Goal: Use online tool/utility: Utilize a website feature to perform a specific function

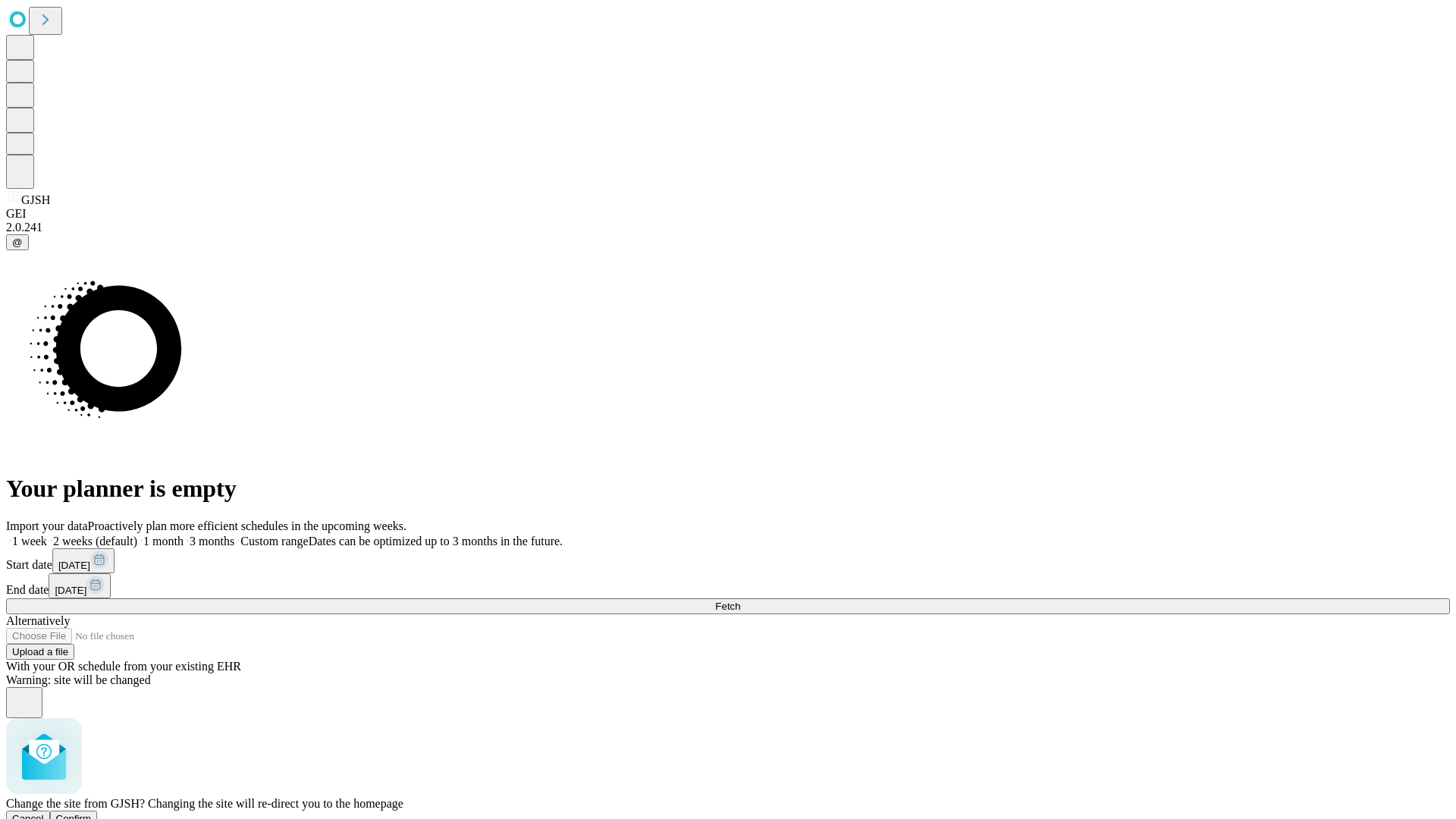
click at [92, 813] on span "Confirm" at bounding box center [74, 818] width 36 height 11
click at [47, 535] on label "1 week" at bounding box center [27, 541] width 41 height 13
click at [740, 601] on span "Fetch" at bounding box center [727, 606] width 25 height 11
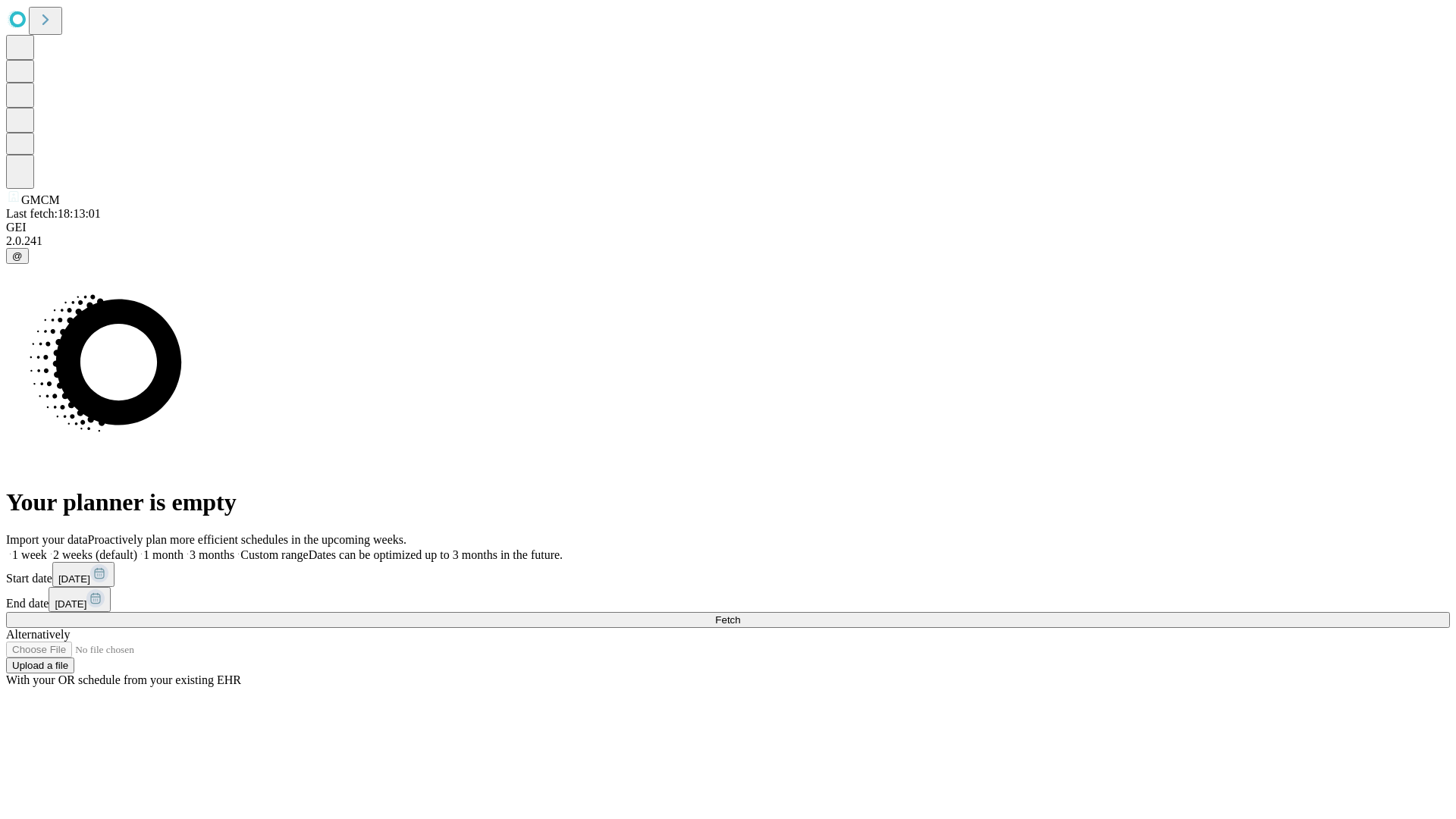
click at [47, 548] on label "1 week" at bounding box center [27, 554] width 41 height 13
click at [740, 614] on span "Fetch" at bounding box center [727, 620] width 25 height 11
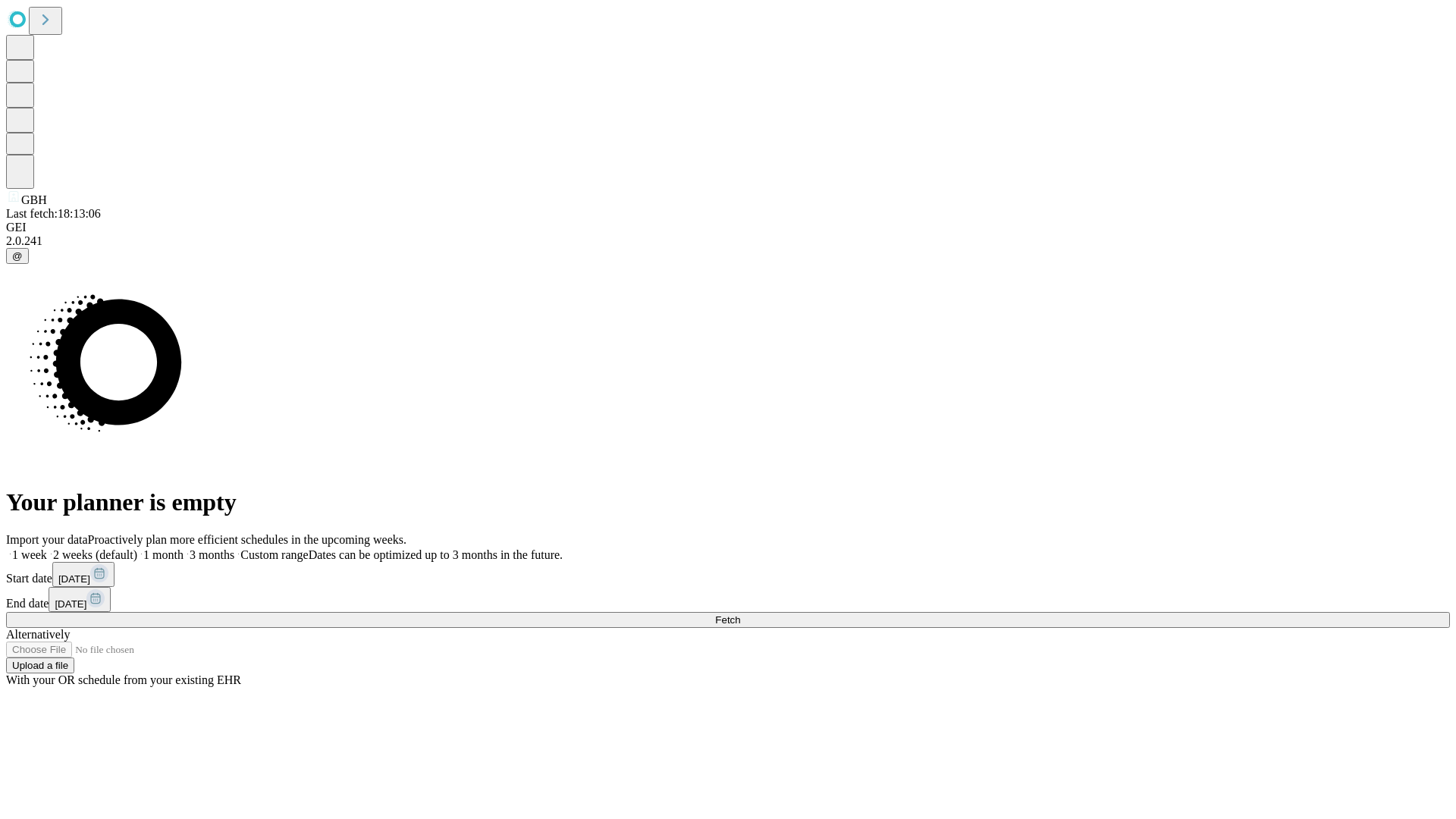
click at [47, 548] on label "1 week" at bounding box center [27, 554] width 41 height 13
click at [740, 614] on span "Fetch" at bounding box center [727, 620] width 25 height 11
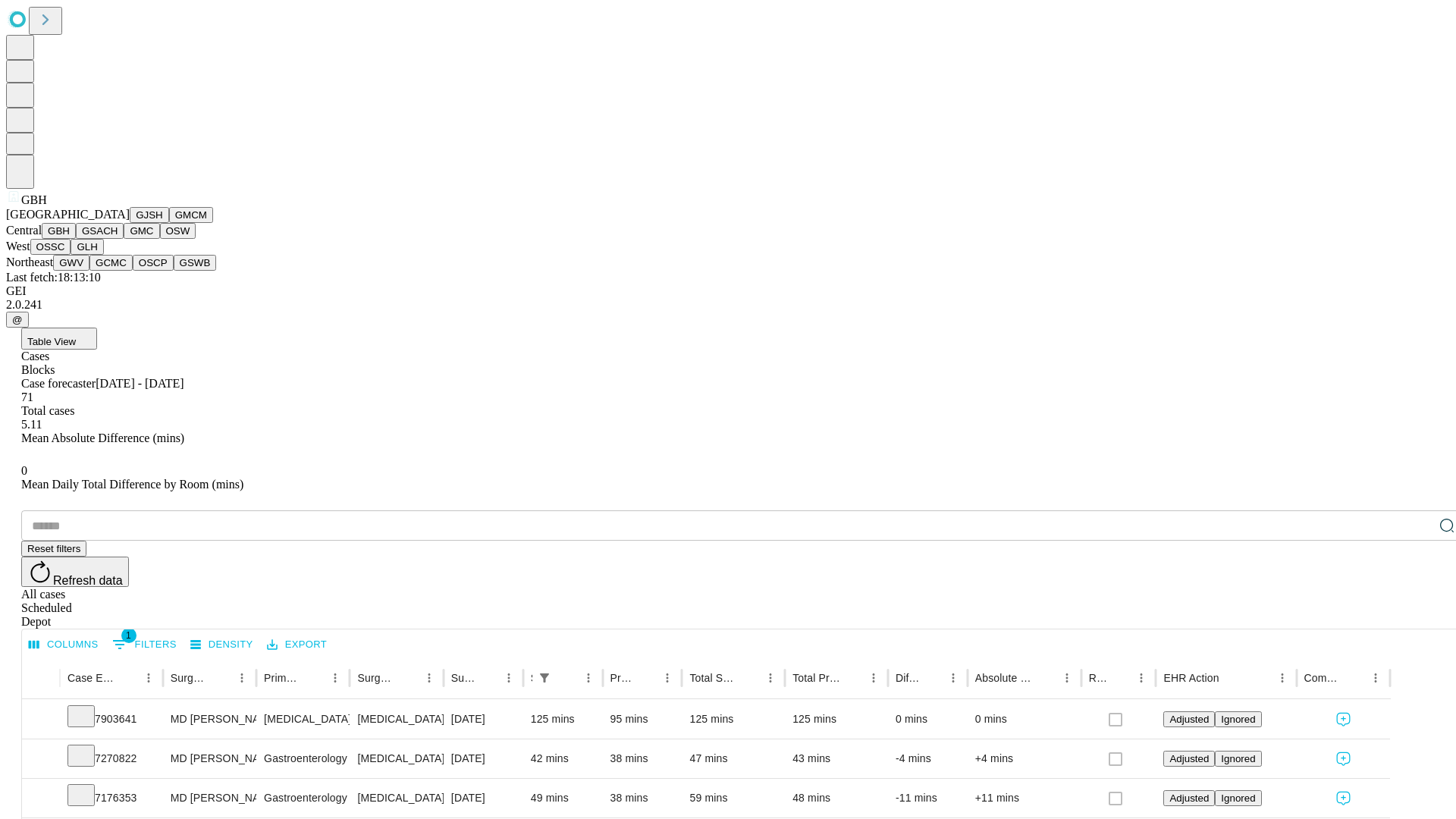
click at [118, 239] on button "GSACH" at bounding box center [100, 230] width 48 height 16
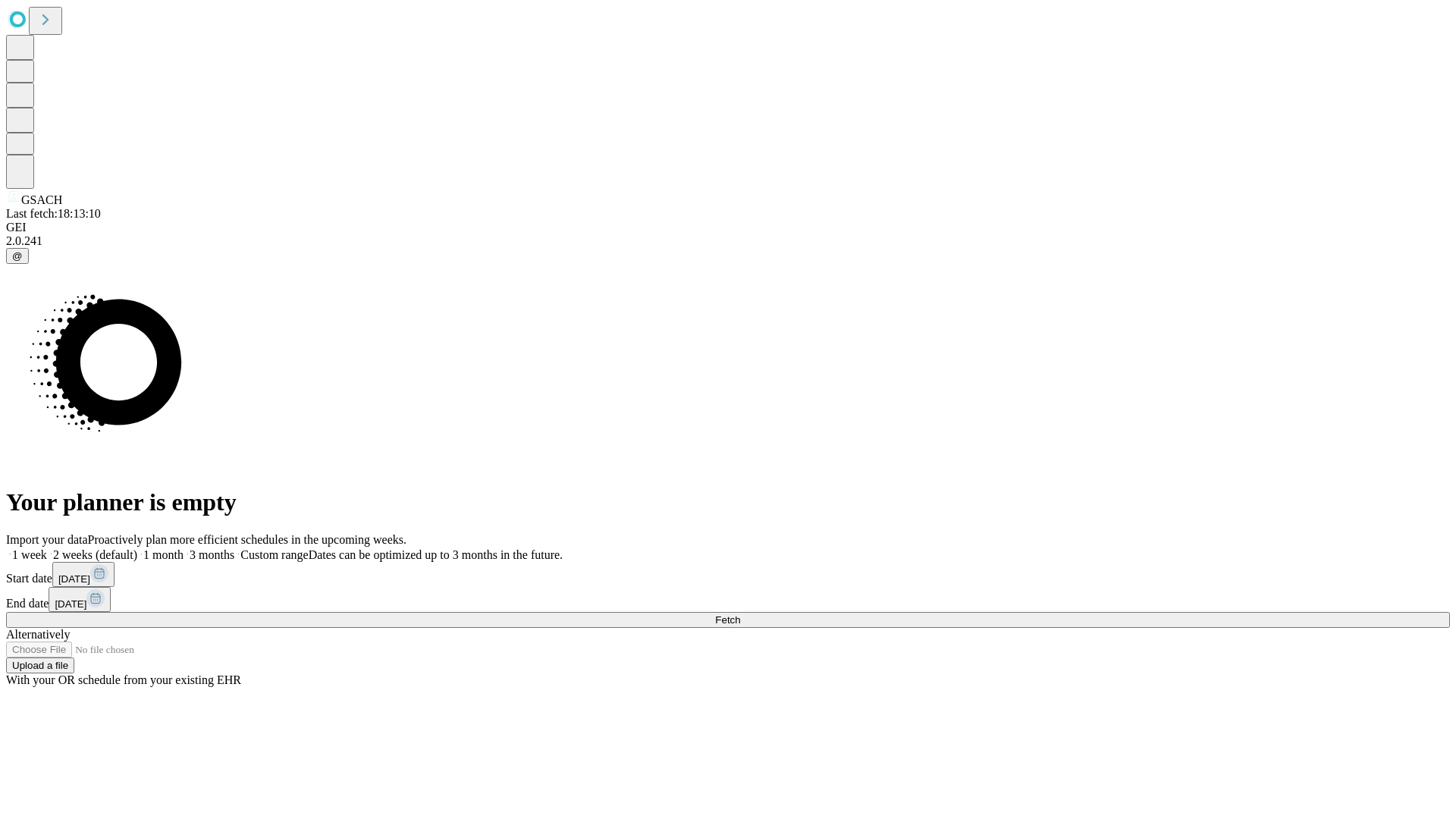
click at [47, 548] on label "1 week" at bounding box center [27, 554] width 41 height 13
click at [740, 614] on span "Fetch" at bounding box center [727, 620] width 25 height 11
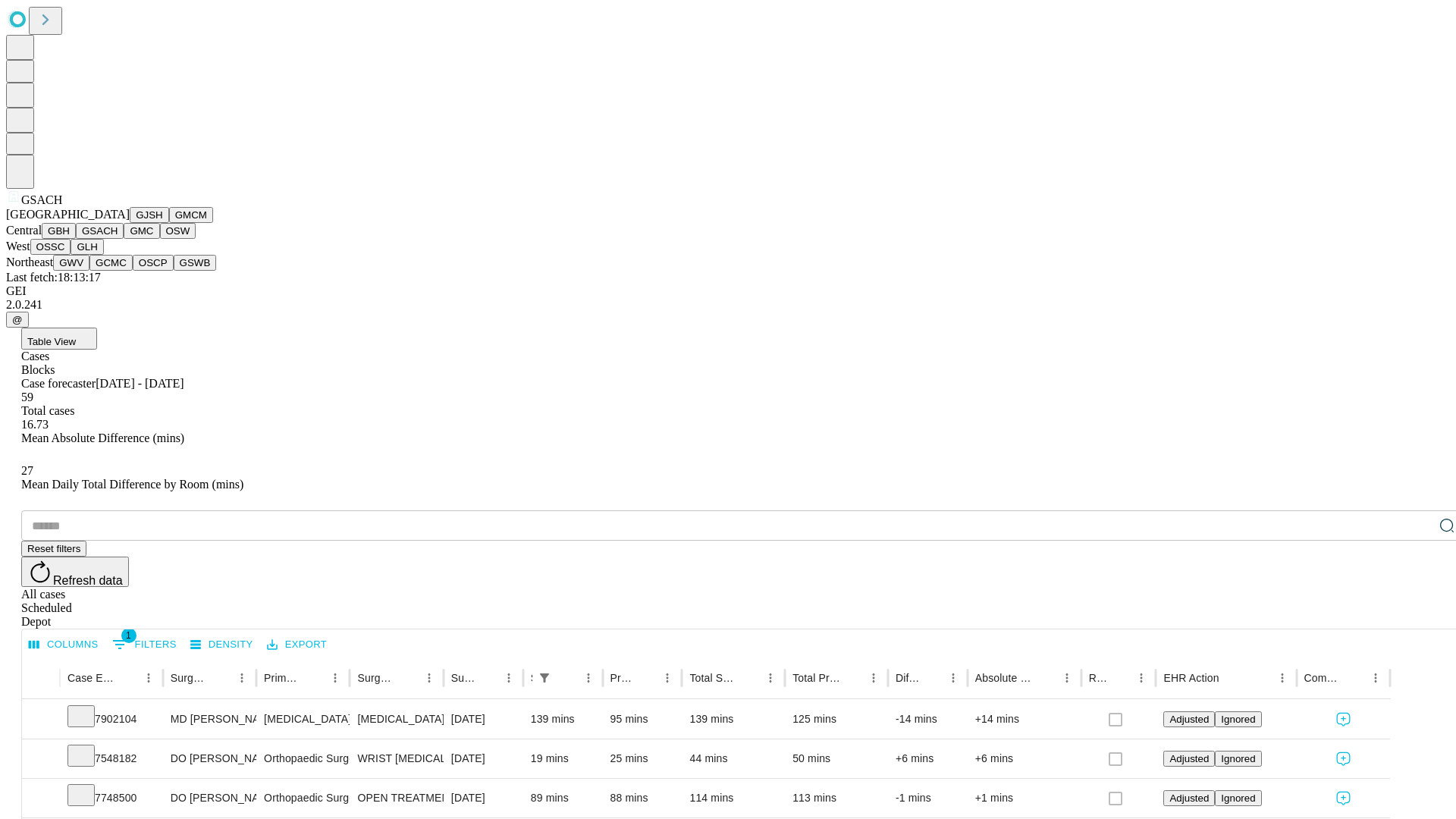
click at [124, 239] on button "GMC" at bounding box center [142, 230] width 36 height 16
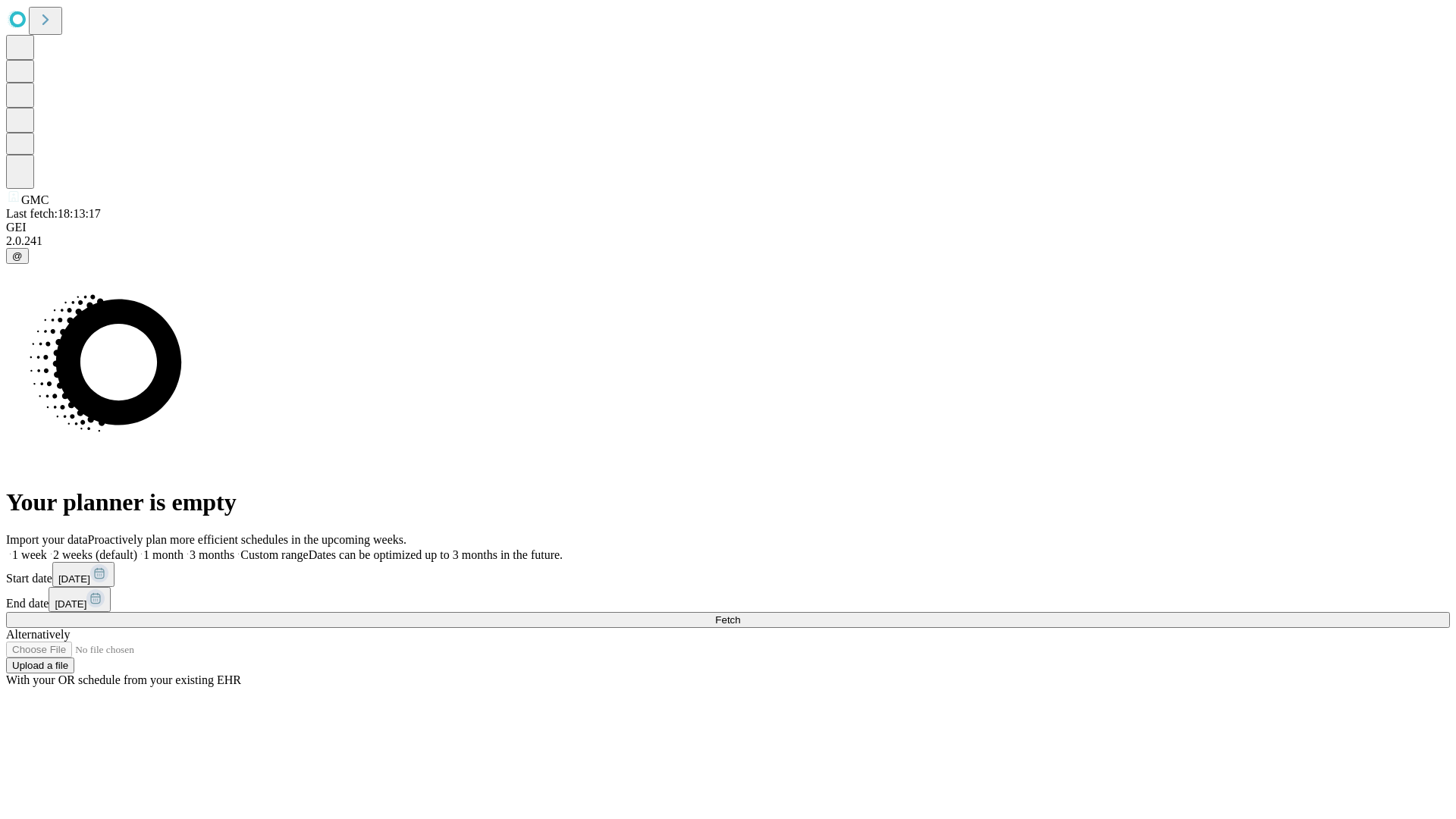
click at [47, 548] on label "1 week" at bounding box center [27, 554] width 41 height 13
click at [740, 614] on span "Fetch" at bounding box center [727, 620] width 25 height 11
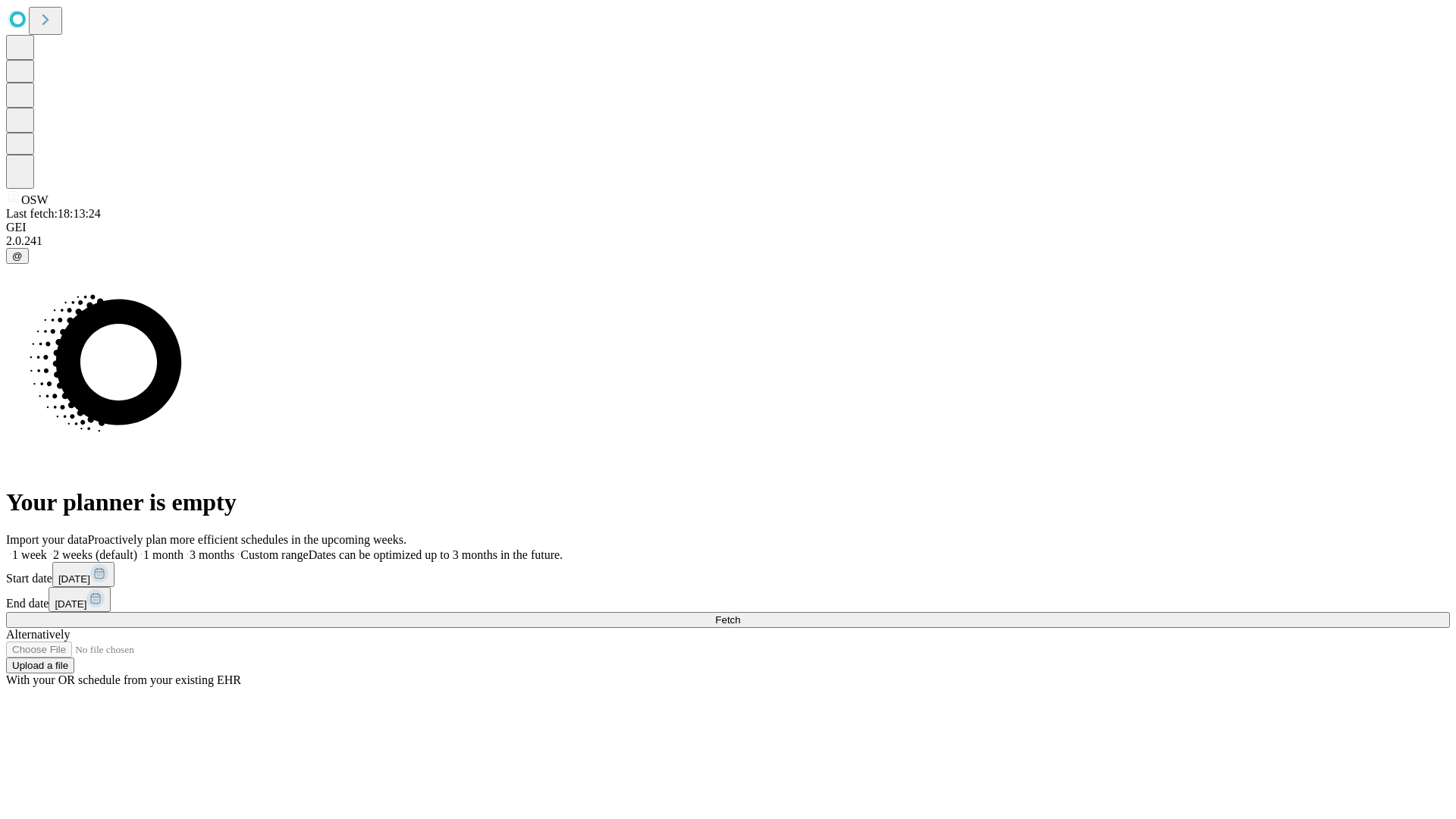
click at [47, 548] on label "1 week" at bounding box center [27, 554] width 41 height 13
click at [740, 614] on span "Fetch" at bounding box center [727, 620] width 25 height 11
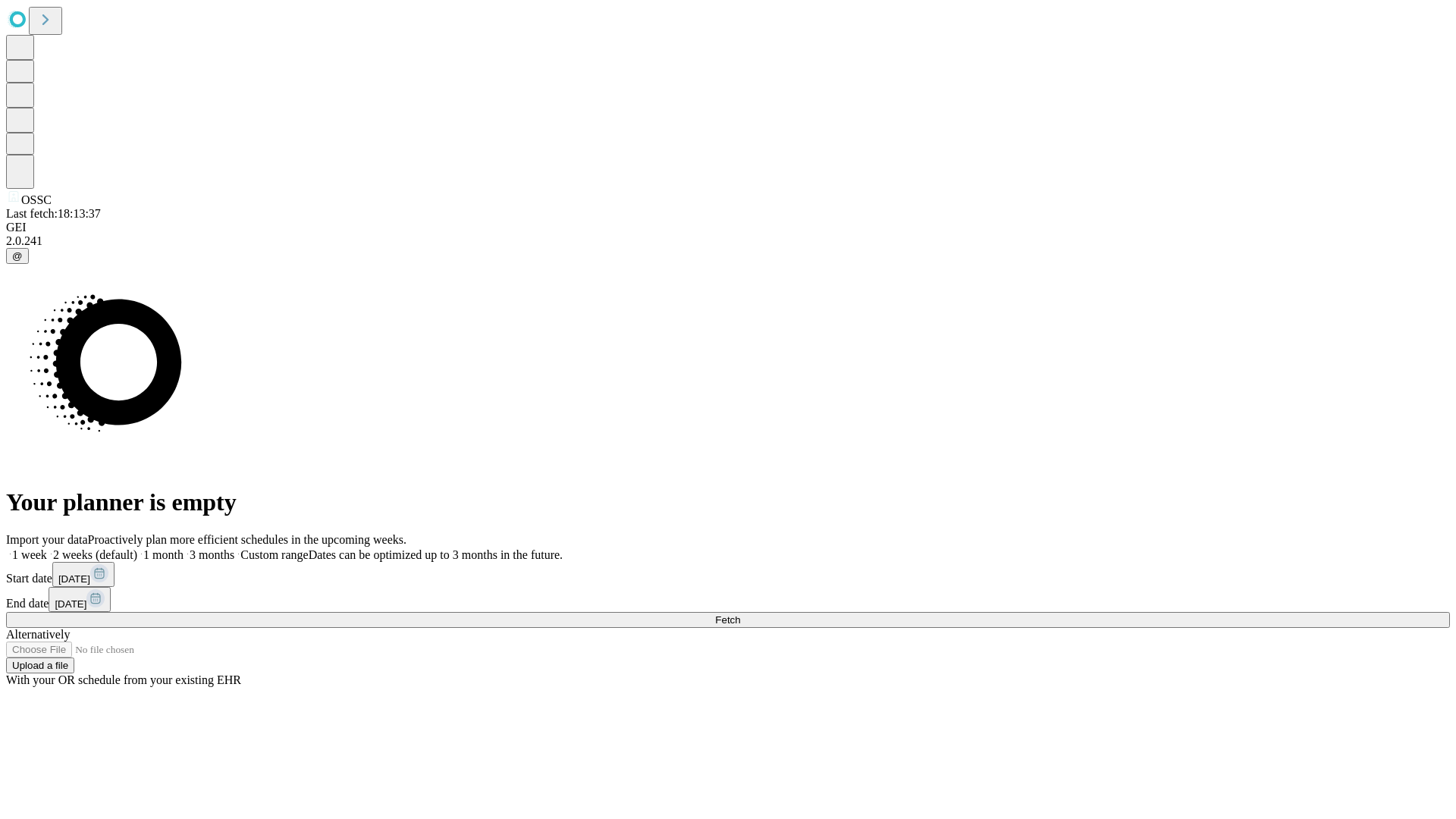
click at [47, 548] on label "1 week" at bounding box center [27, 554] width 41 height 13
click at [740, 614] on span "Fetch" at bounding box center [727, 620] width 25 height 11
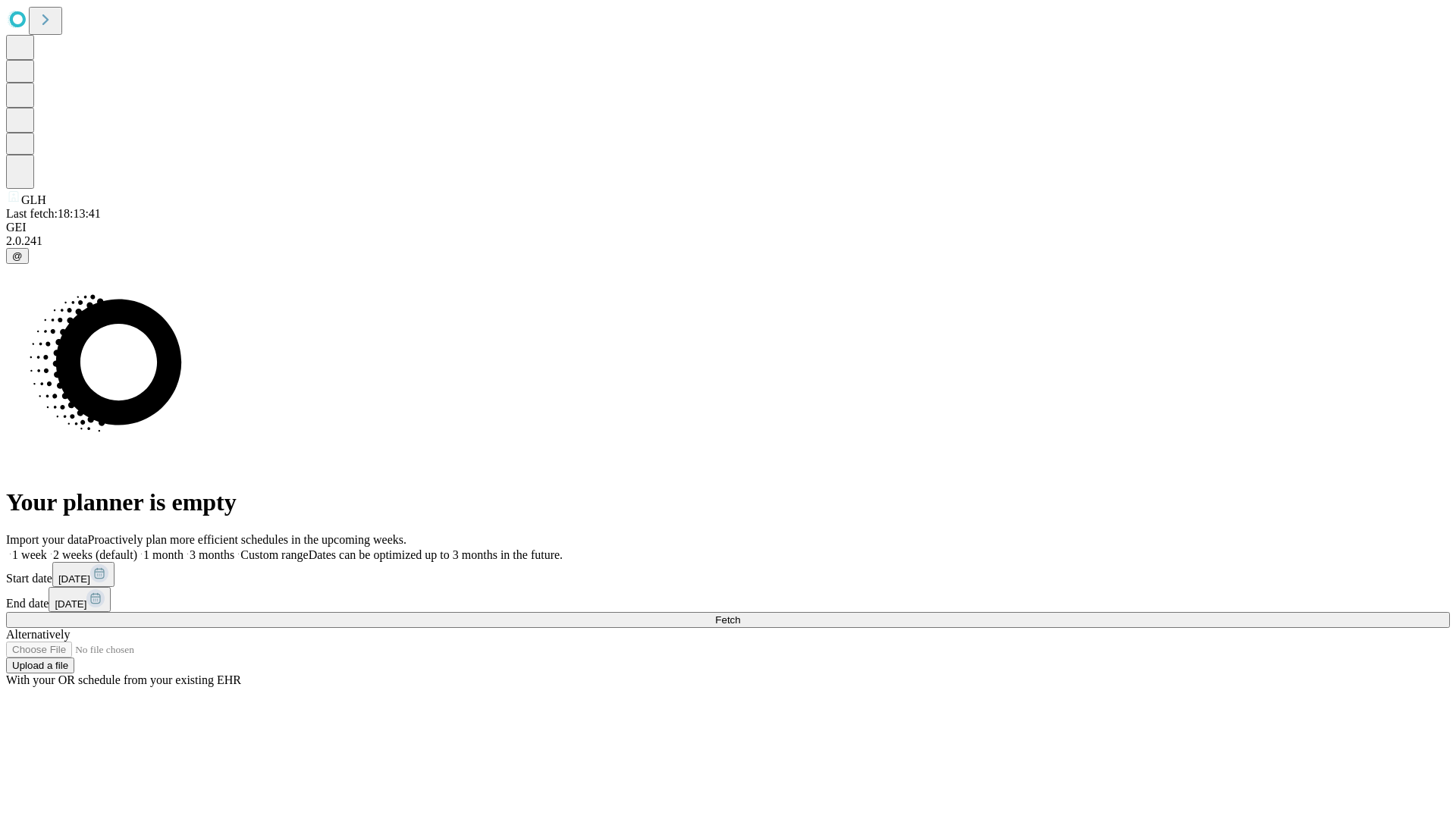
click at [47, 548] on label "1 week" at bounding box center [27, 554] width 41 height 13
click at [740, 614] on span "Fetch" at bounding box center [727, 620] width 25 height 11
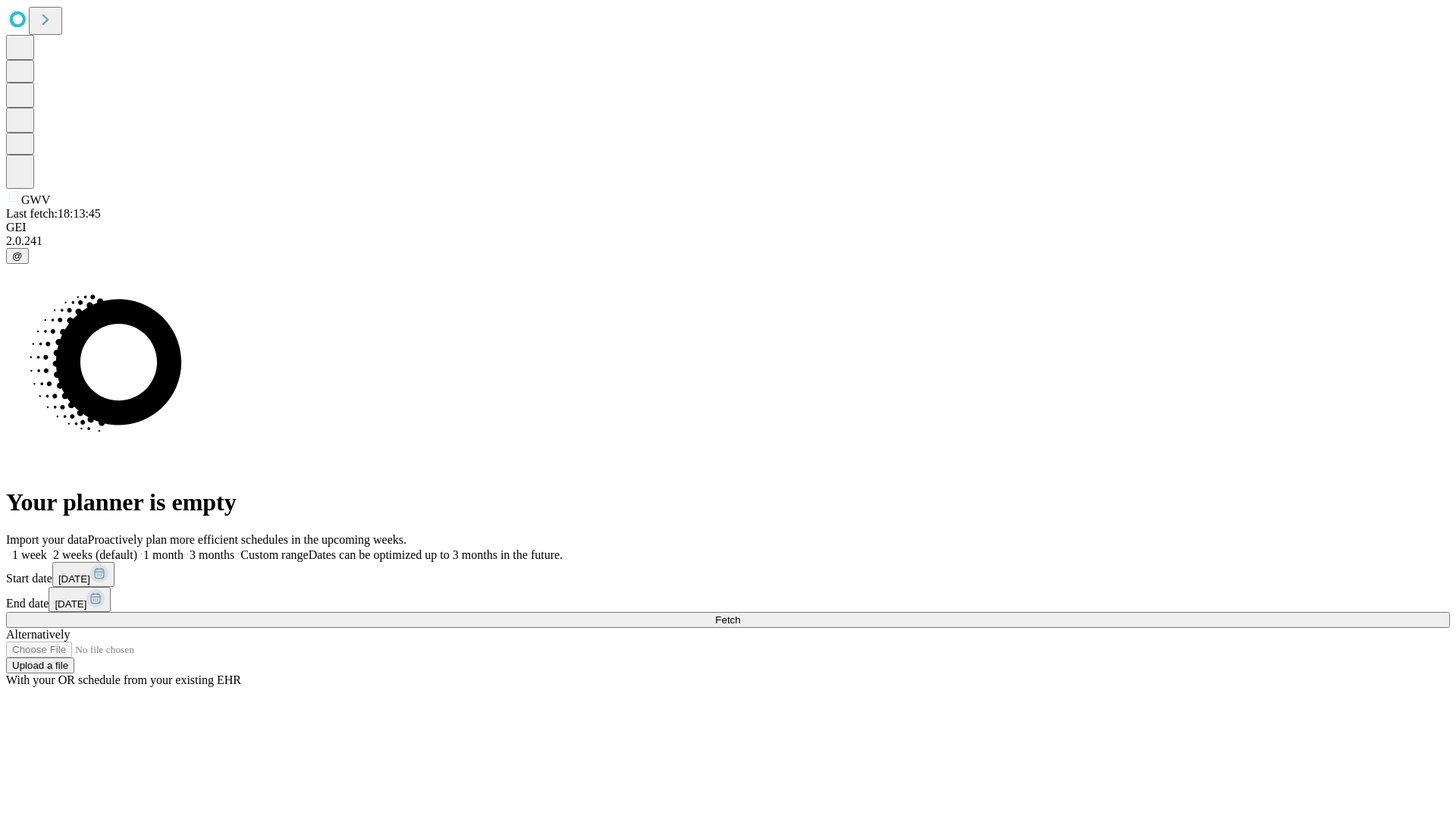
click at [47, 548] on label "1 week" at bounding box center [27, 554] width 41 height 13
click at [740, 614] on span "Fetch" at bounding box center [727, 620] width 25 height 11
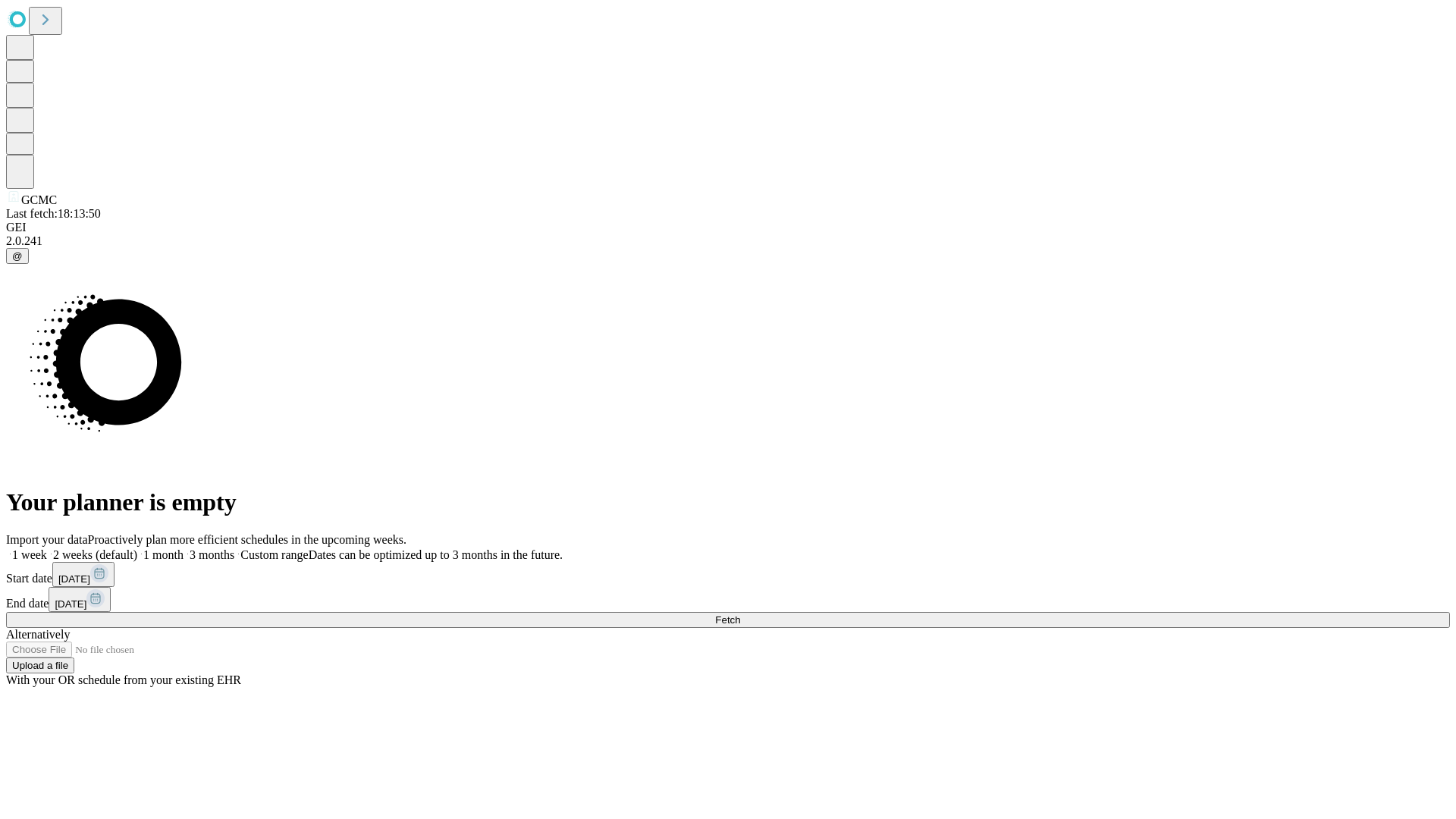
click at [47, 548] on label "1 week" at bounding box center [27, 554] width 41 height 13
click at [740, 614] on span "Fetch" at bounding box center [727, 620] width 25 height 11
